Goal: Information Seeking & Learning: Learn about a topic

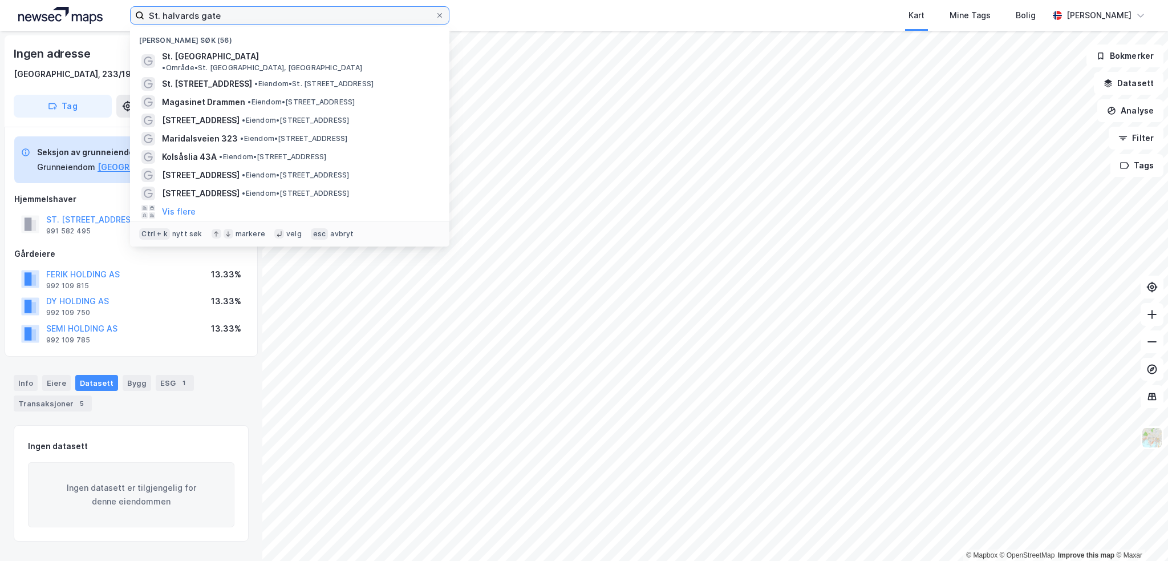
drag, startPoint x: 220, startPoint y: 11, endPoint x: 51, endPoint y: 13, distance: 169.4
click at [47, 11] on div "St. halvards gate Nylige søk (56) St. [GEOGRAPHIC_DATA] • Område • St. [GEOGRAP…" at bounding box center [584, 15] width 1168 height 31
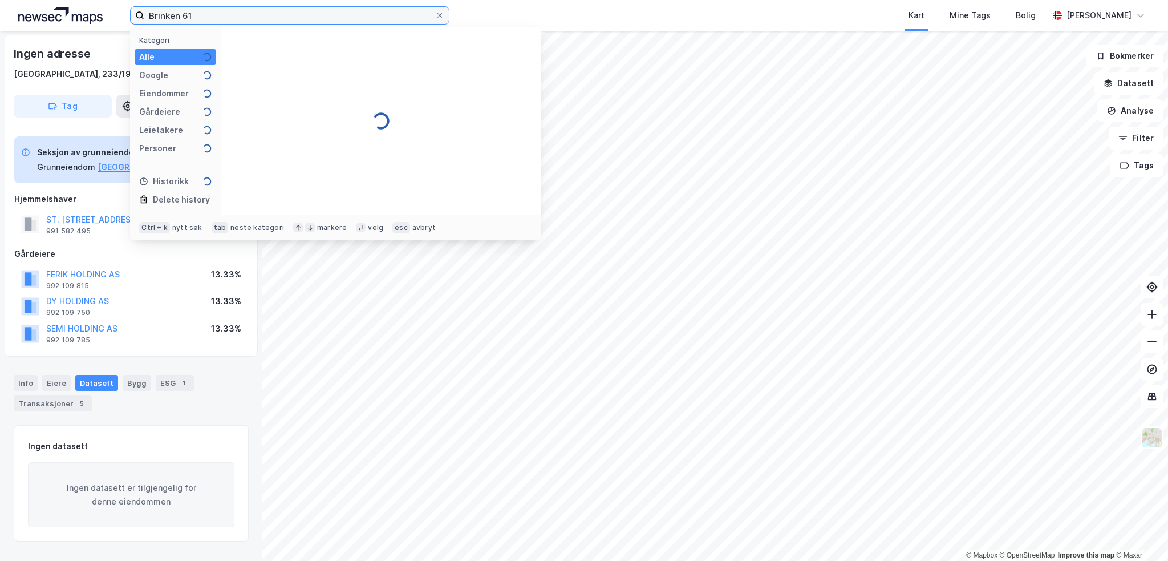
type input "Brinken 61"
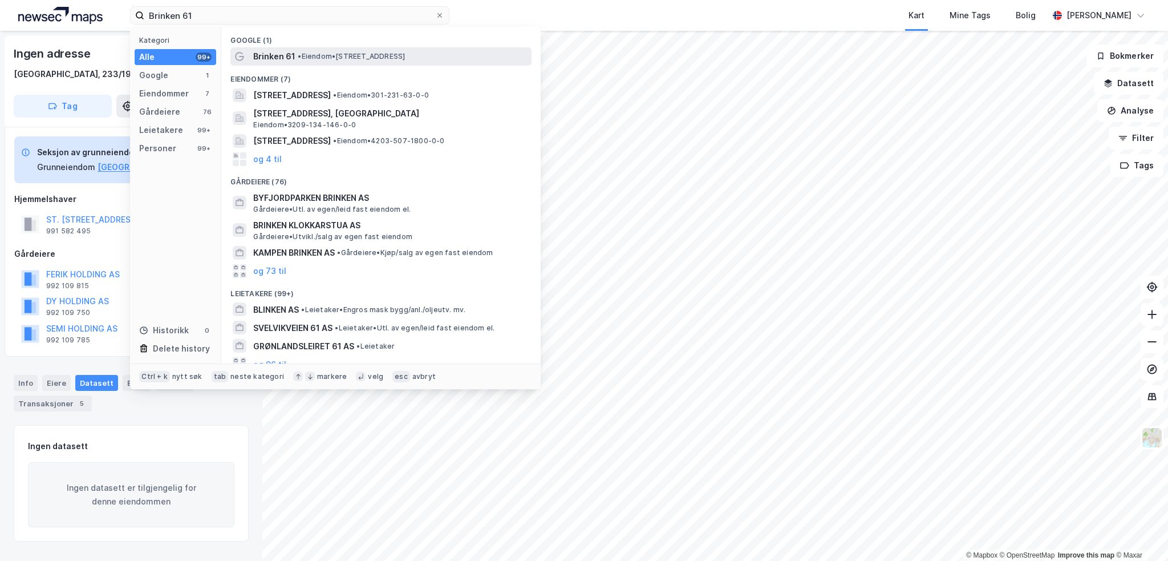
click at [269, 59] on span "Brinken 61" at bounding box center [274, 57] width 42 height 14
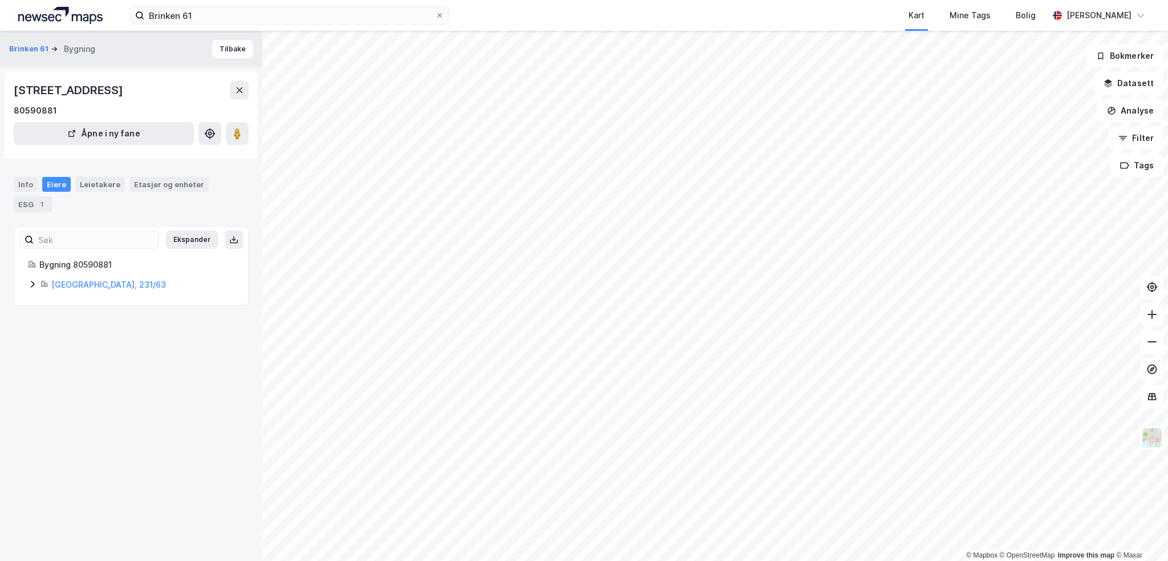
click at [52, 182] on div "Eiere" at bounding box center [56, 184] width 29 height 15
click at [37, 206] on div "1" at bounding box center [41, 204] width 11 height 11
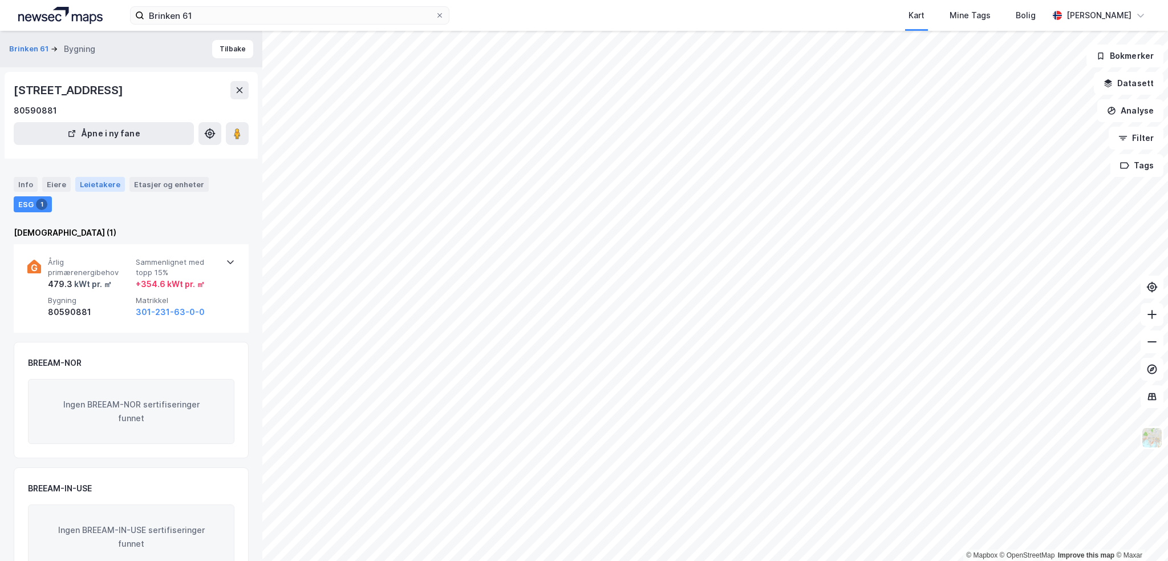
click at [103, 182] on div "Leietakere" at bounding box center [100, 184] width 50 height 15
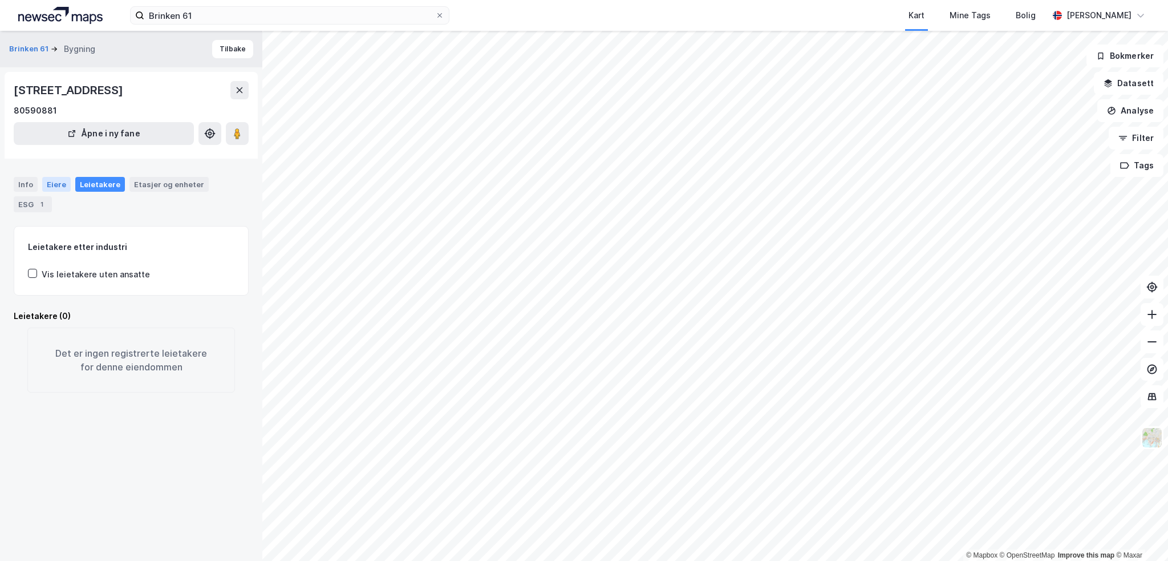
click at [59, 183] on div "Eiere" at bounding box center [56, 184] width 29 height 15
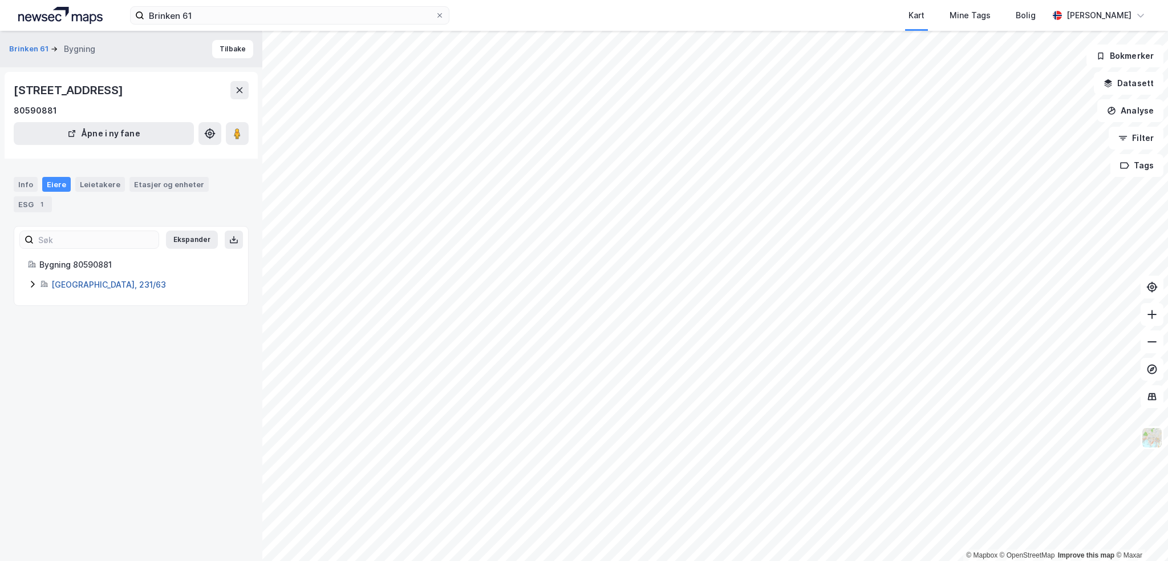
click at [75, 284] on link "[GEOGRAPHIC_DATA], 231/63" at bounding box center [108, 285] width 115 height 10
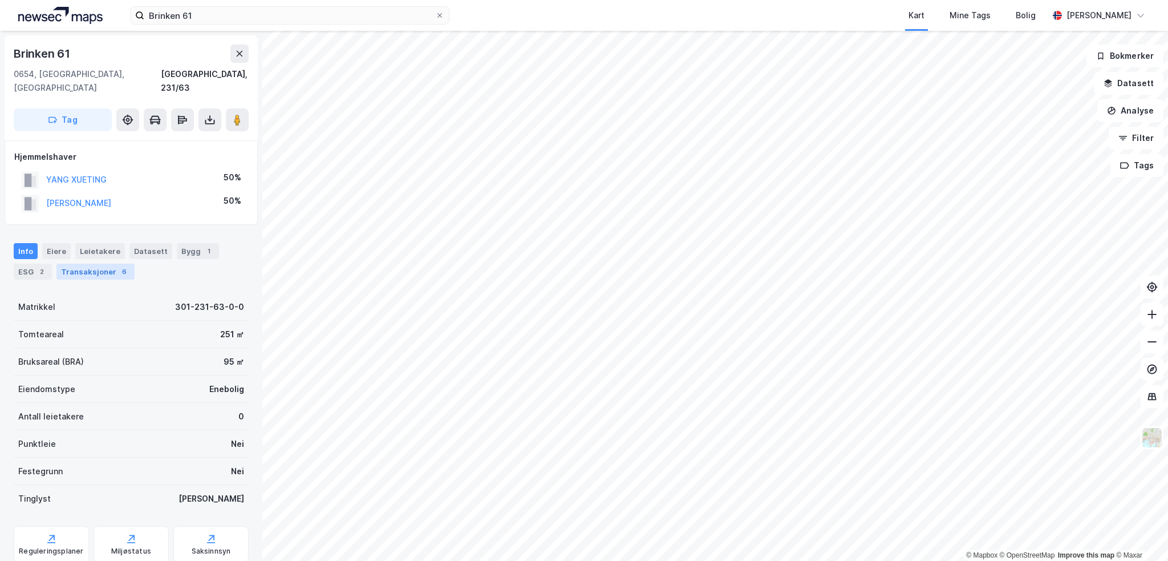
click at [96, 264] on div "Transaksjoner 6" at bounding box center [95, 272] width 78 height 16
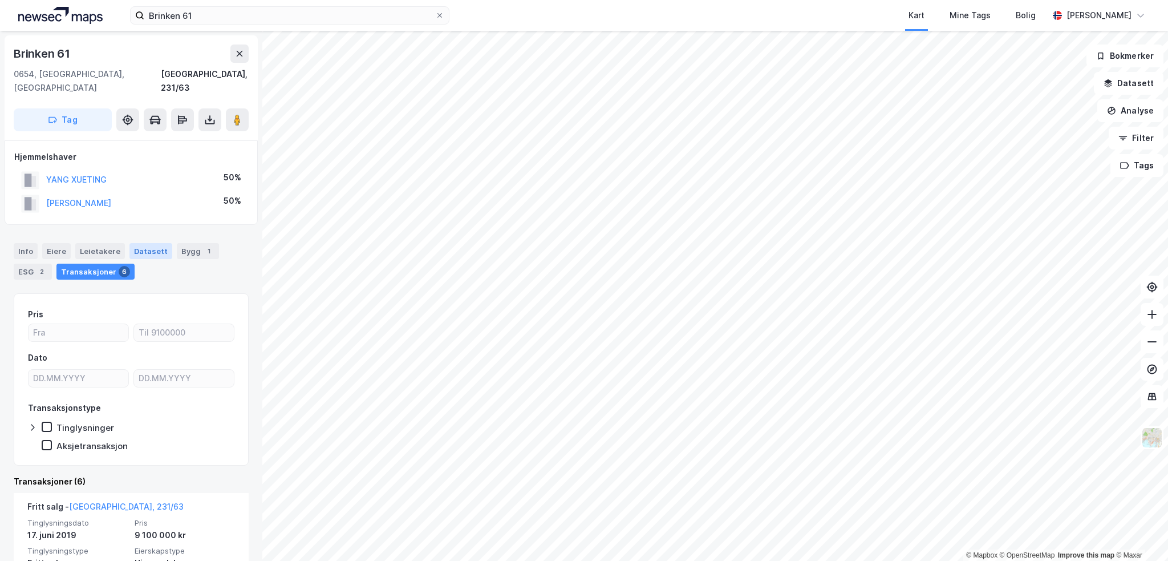
click at [142, 243] on div "Datasett" at bounding box center [150, 251] width 43 height 16
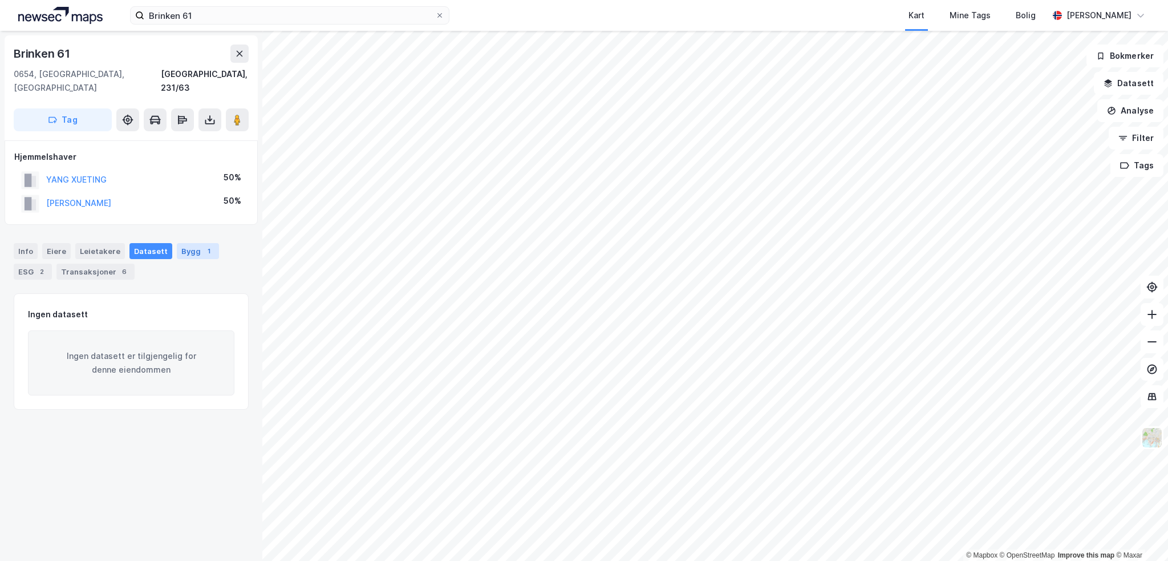
click at [177, 243] on div "Bygg 1" at bounding box center [198, 251] width 42 height 16
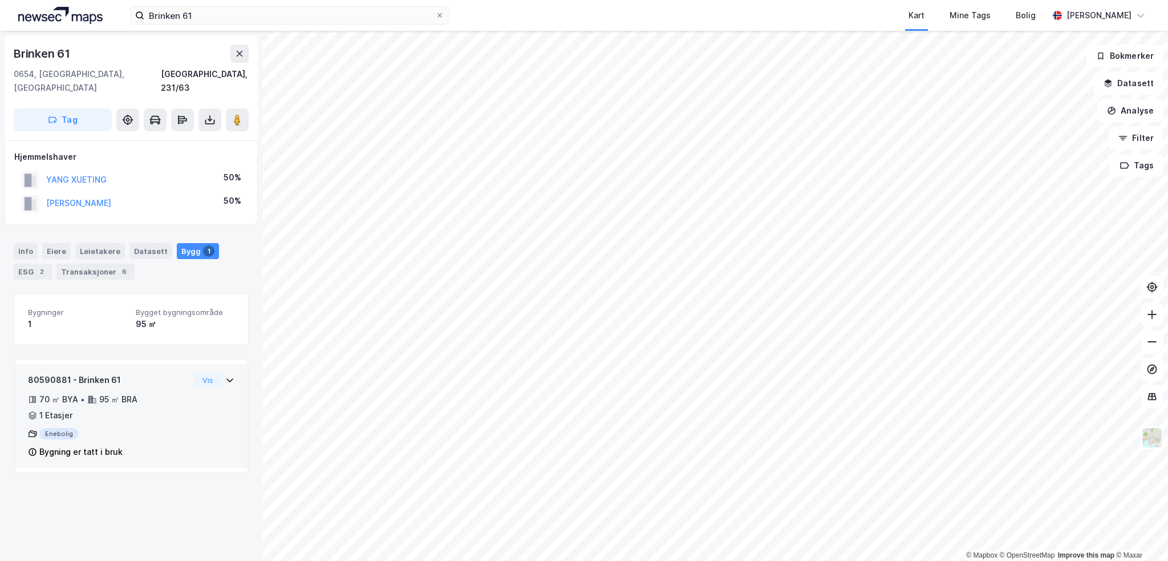
click at [225, 375] on icon at bounding box center [229, 379] width 9 height 9
click at [226, 378] on icon at bounding box center [229, 380] width 7 height 4
click at [34, 264] on div "ESG 2" at bounding box center [33, 272] width 38 height 16
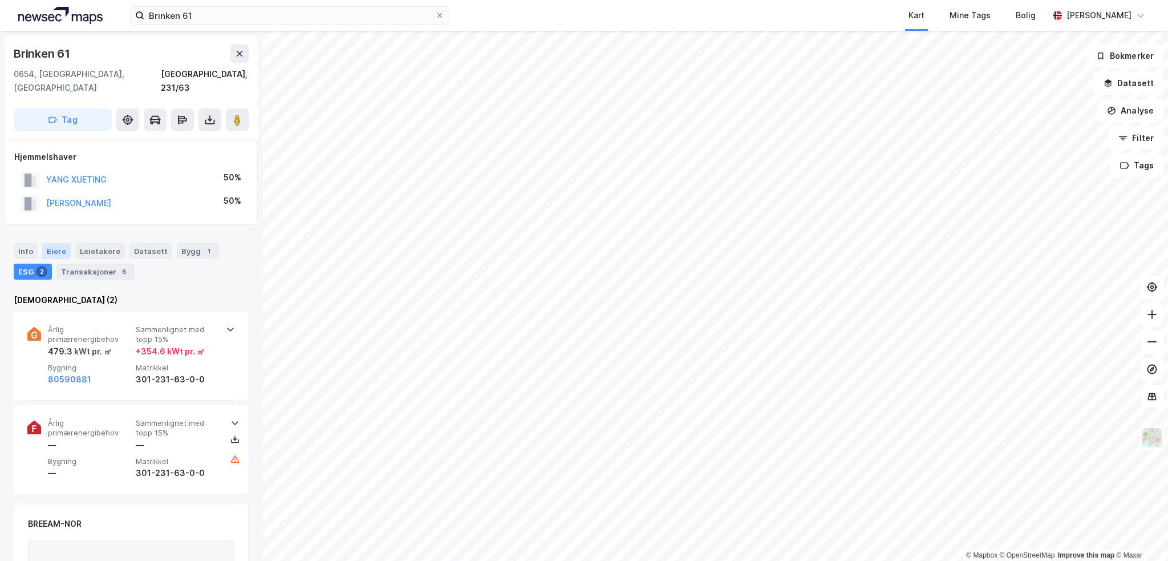
click at [59, 243] on div "Eiere" at bounding box center [56, 251] width 29 height 16
